Goal: Task Accomplishment & Management: Use online tool/utility

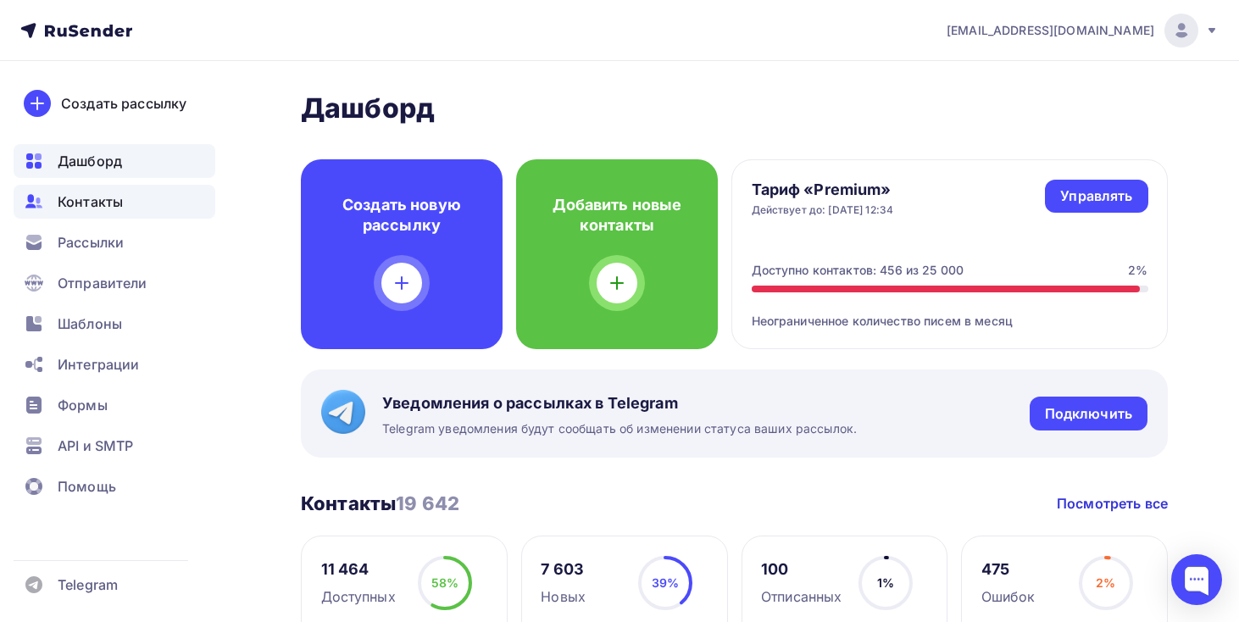
click at [127, 214] on div "Контакты" at bounding box center [115, 202] width 202 height 34
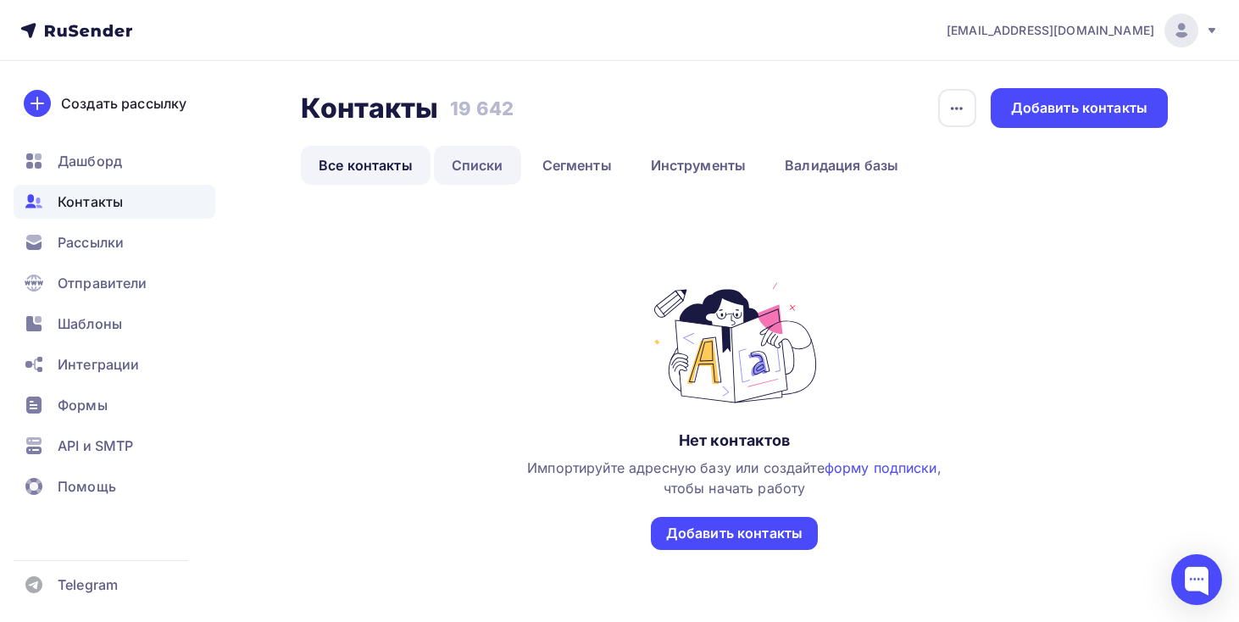
click at [480, 169] on link "Списки" at bounding box center [477, 165] width 87 height 39
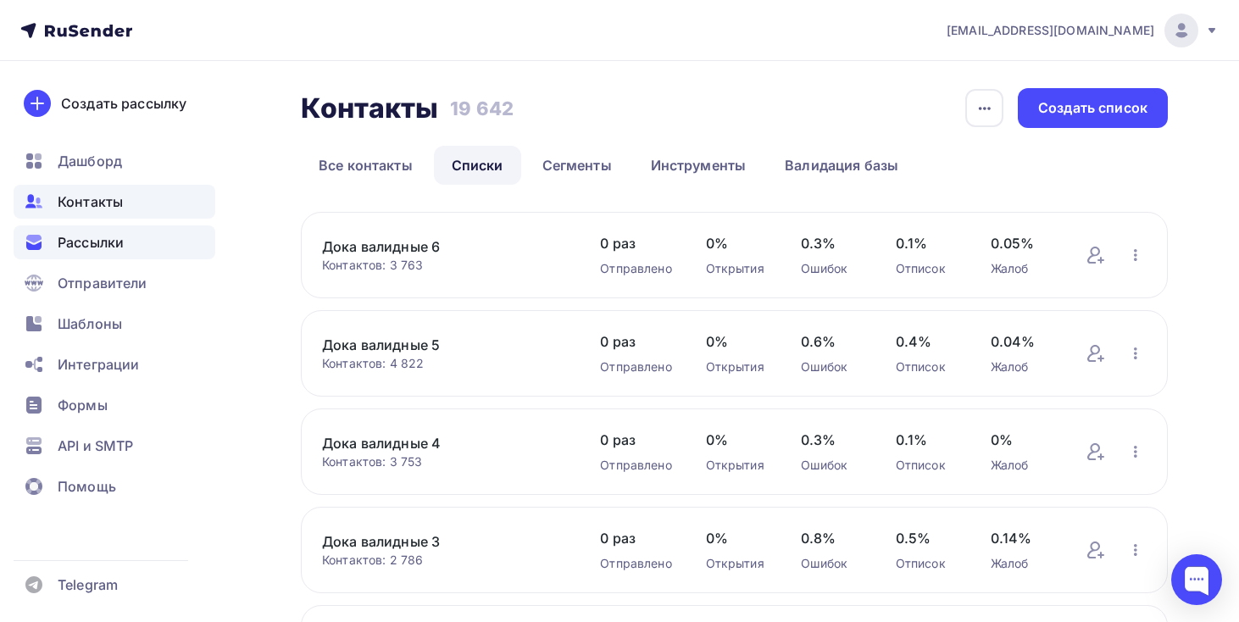
click at [128, 254] on div "Рассылки" at bounding box center [115, 242] width 202 height 34
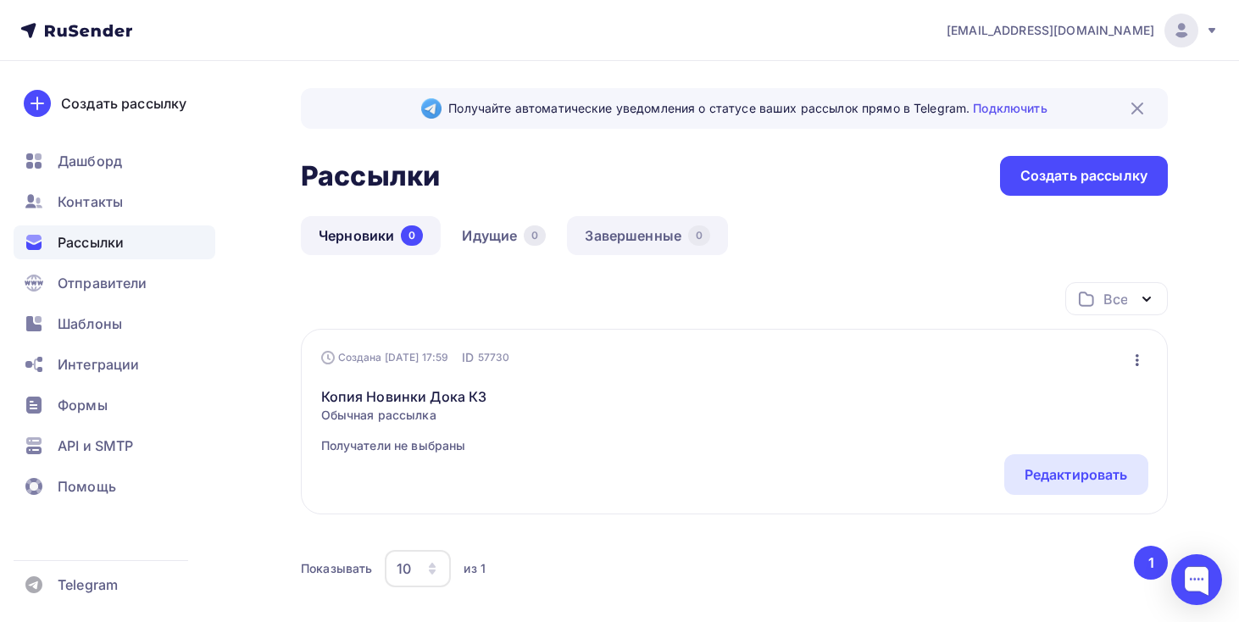
click at [630, 232] on link "Завершенные 0" at bounding box center [647, 235] width 161 height 39
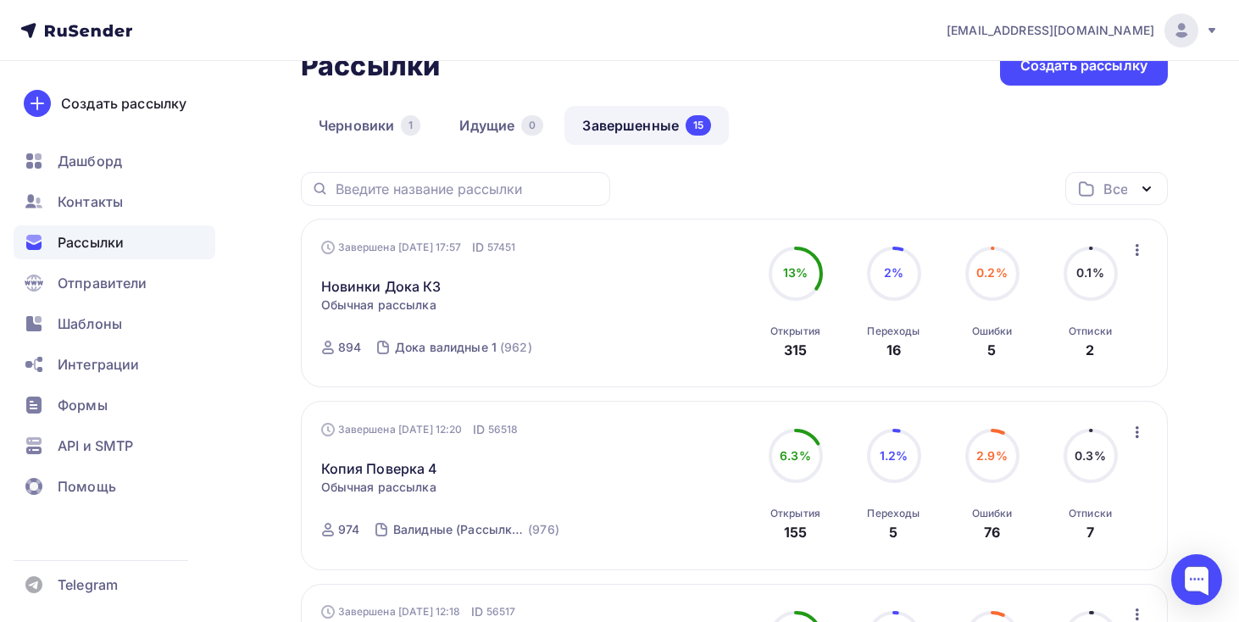
scroll to position [111, 0]
click at [1138, 253] on icon "button" at bounding box center [1137, 249] width 20 height 20
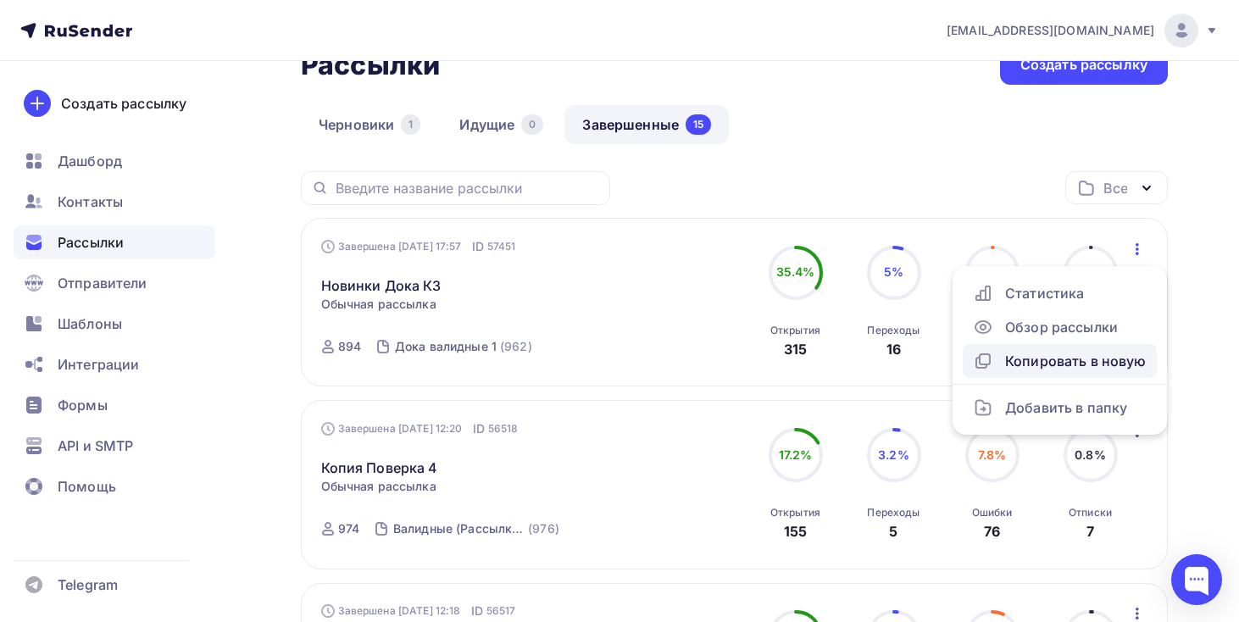
click at [1089, 364] on div "Копировать в новую" at bounding box center [1060, 361] width 174 height 20
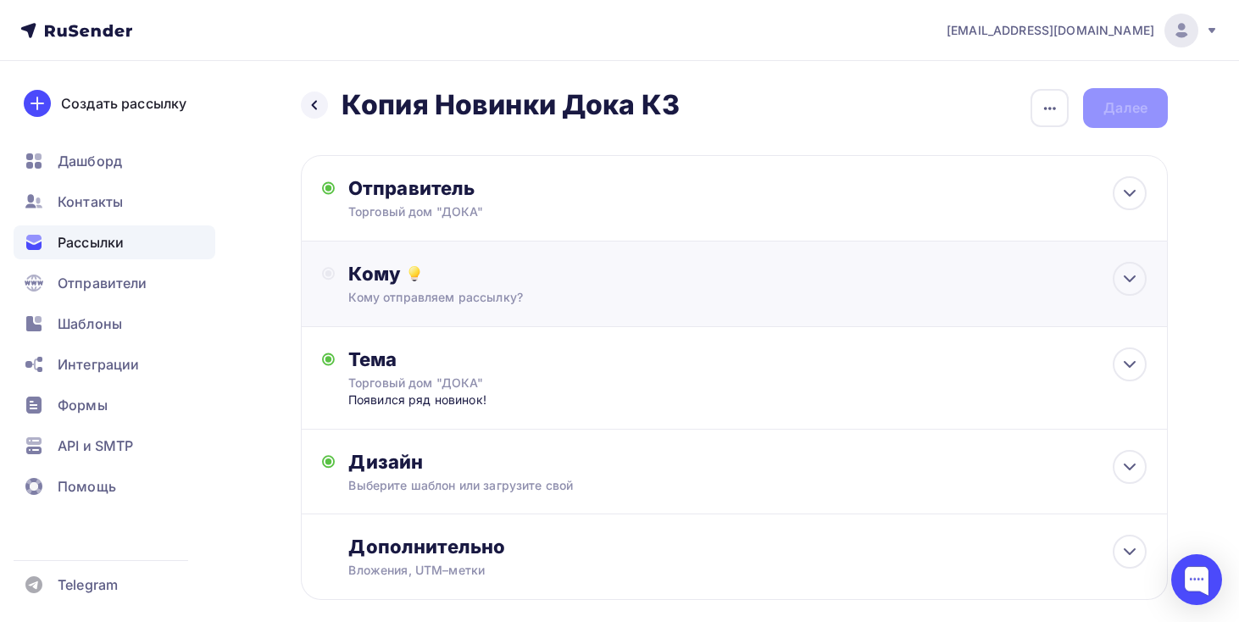
click at [997, 285] on div "Кому" at bounding box center [747, 274] width 798 height 24
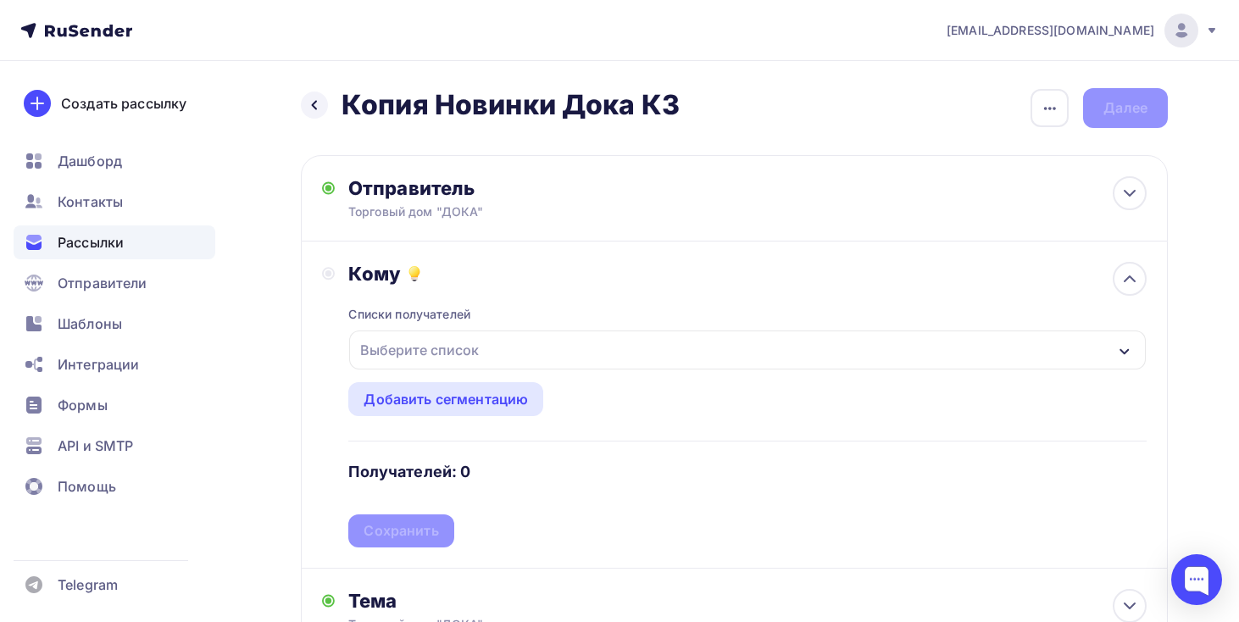
click at [704, 348] on div "Выберите список" at bounding box center [747, 349] width 797 height 39
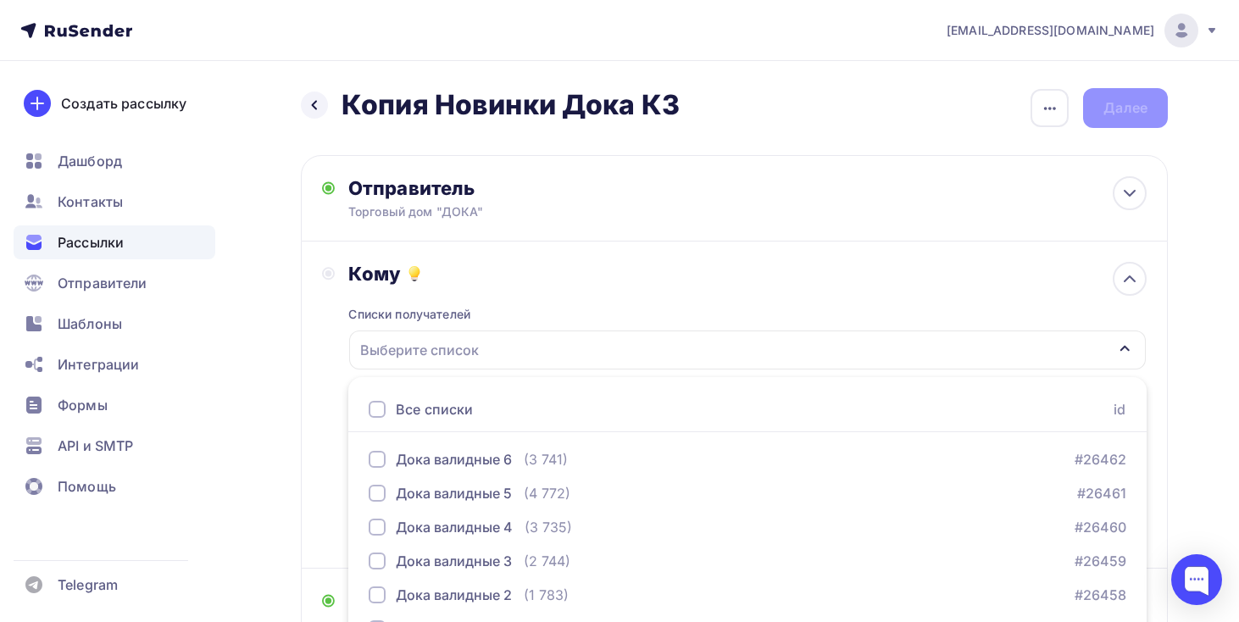
scroll to position [195, 0]
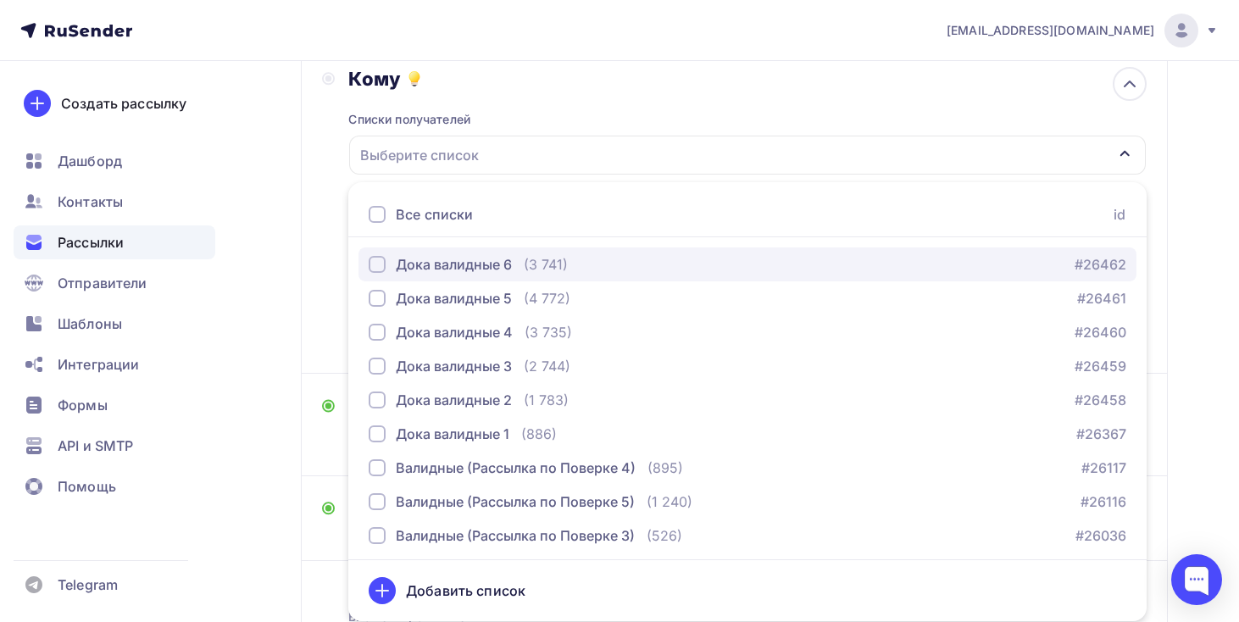
click at [665, 257] on div "Дока валидные 6 (3 741) #26462" at bounding box center [748, 264] width 758 height 20
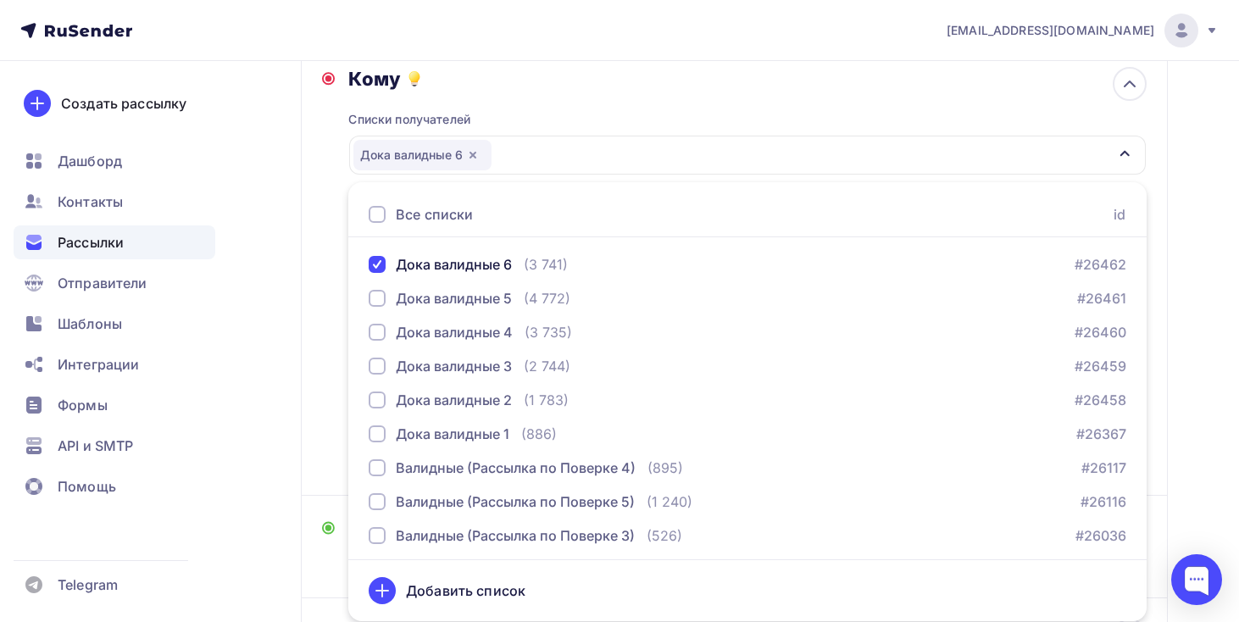
click at [277, 316] on div "Назад Копия Новинки Дока КЗ Копия [GEOGRAPHIC_DATA] КЗ Закончить позже Переимен…" at bounding box center [619, 372] width 1239 height 1012
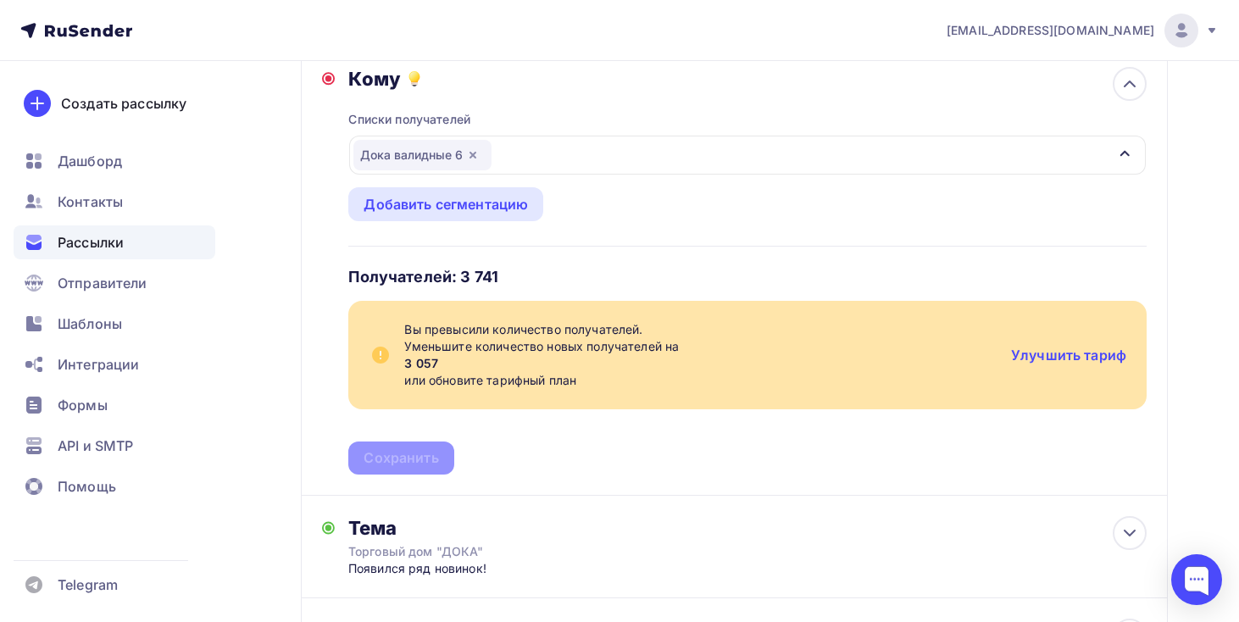
click at [475, 157] on icon "button" at bounding box center [472, 155] width 7 height 7
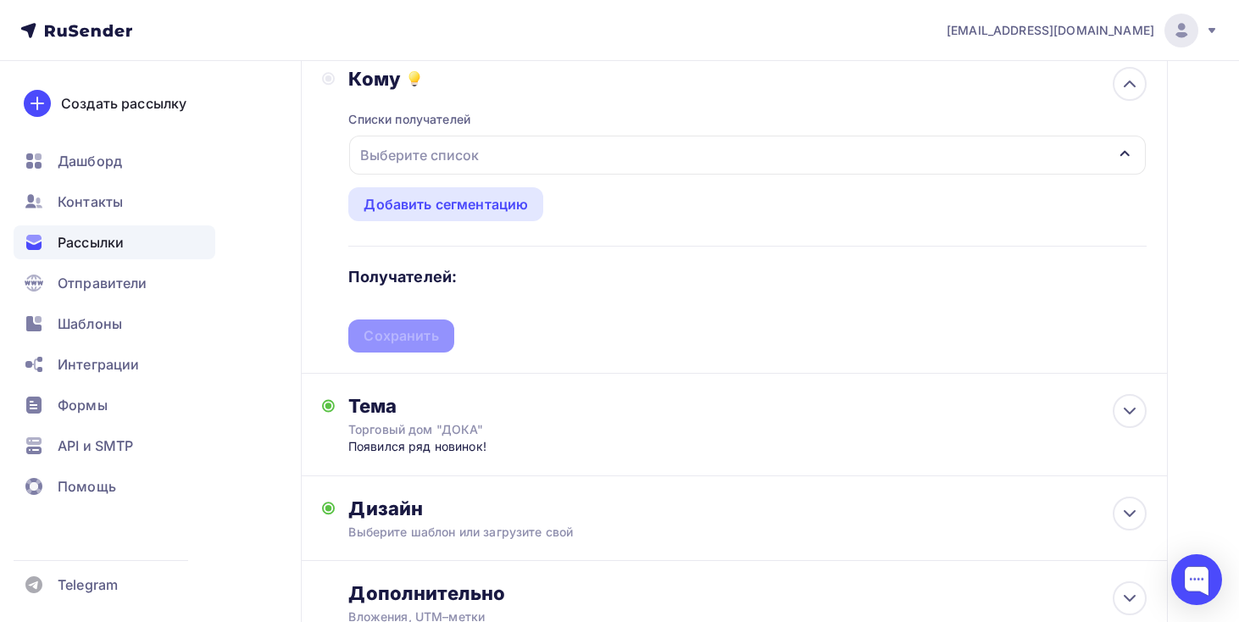
click at [514, 167] on div "Выберите список" at bounding box center [747, 155] width 797 height 39
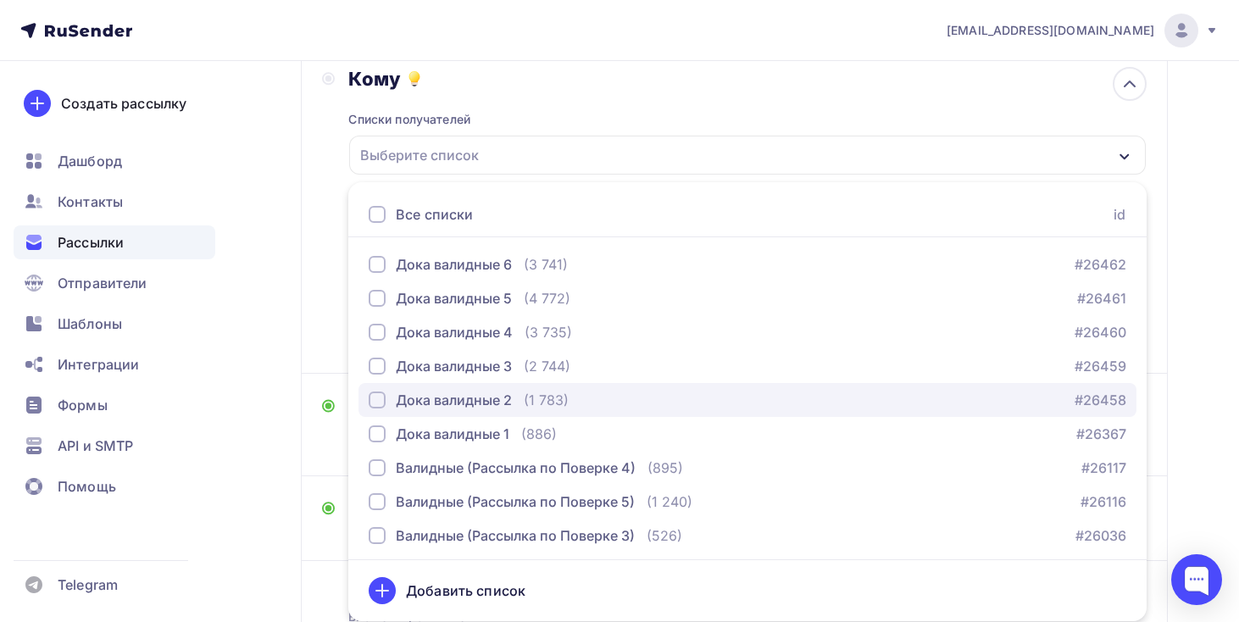
click at [563, 405] on div "(1 783)" at bounding box center [546, 400] width 45 height 20
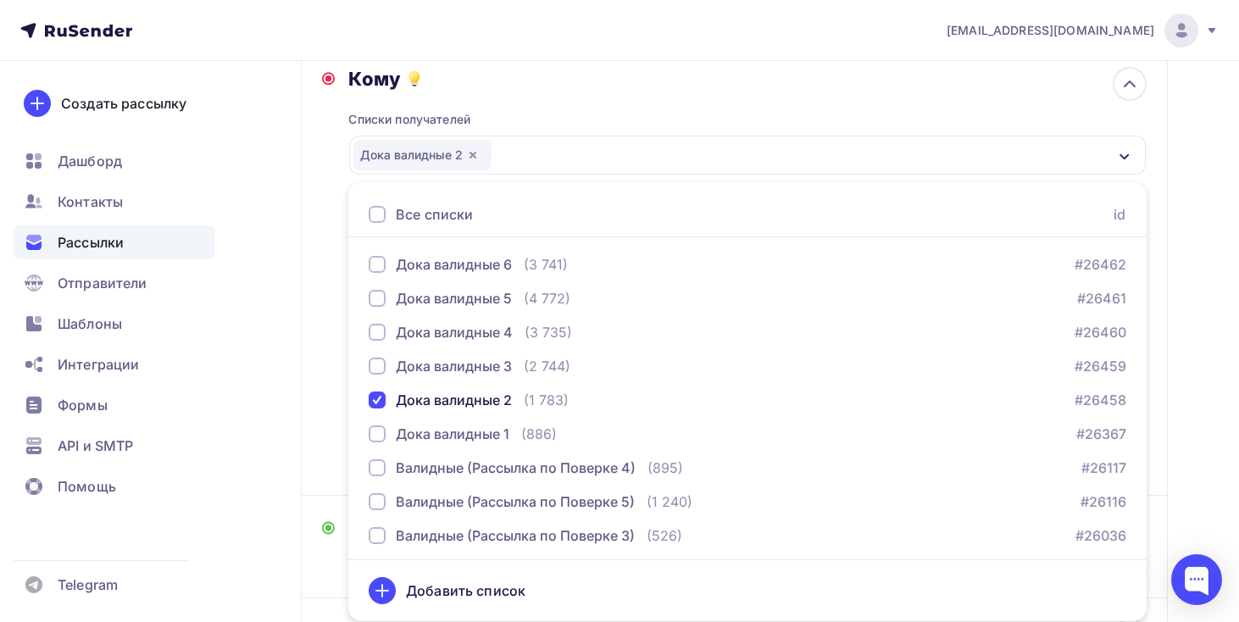
click at [258, 286] on div "Назад Копия Новинки Дока КЗ Копия [GEOGRAPHIC_DATA] КЗ Закончить позже Переимен…" at bounding box center [619, 372] width 1239 height 1012
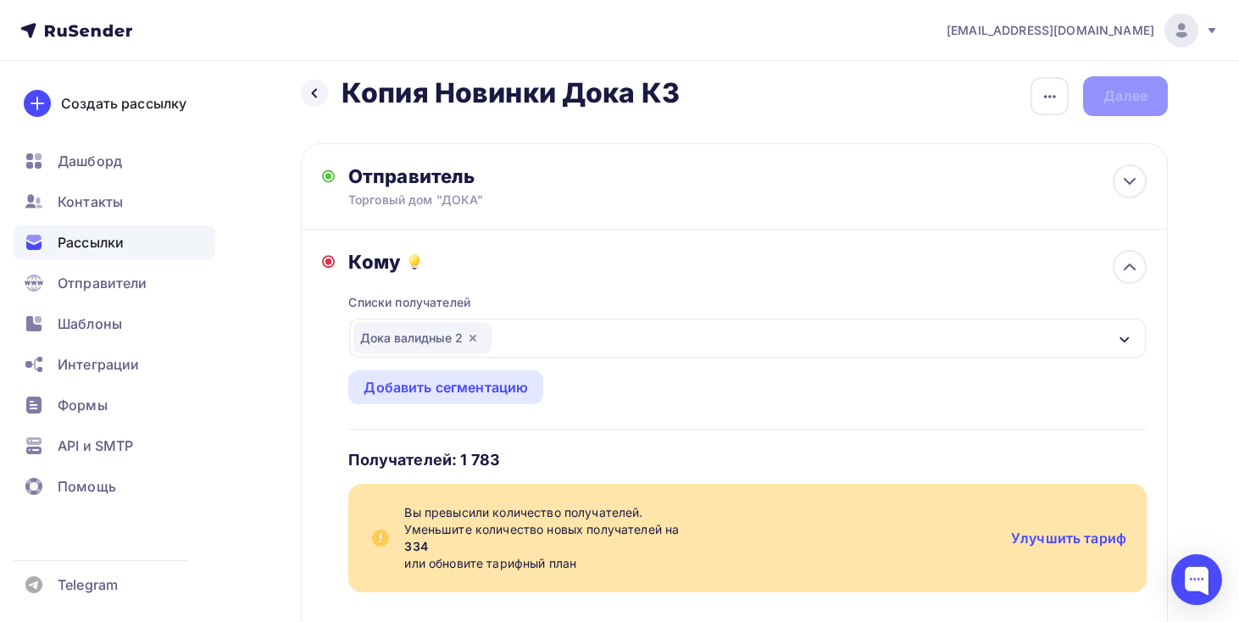
scroll to position [0, 0]
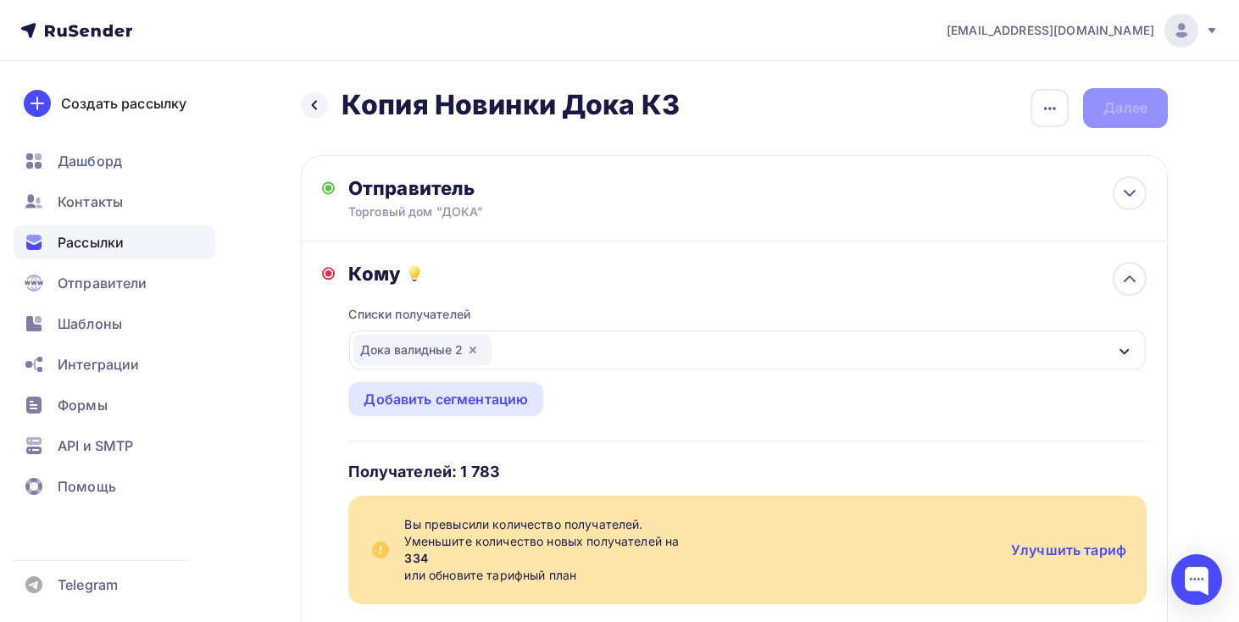
click at [93, 11] on nav "[EMAIL_ADDRESS][DOMAIN_NAME] Аккаунт Тарифы Выйти Создать рассылку [GEOGRAPHIC_…" at bounding box center [619, 30] width 1239 height 61
click at [99, 34] on icon at bounding box center [96, 31] width 9 height 9
